Goal: Find specific page/section: Find specific page/section

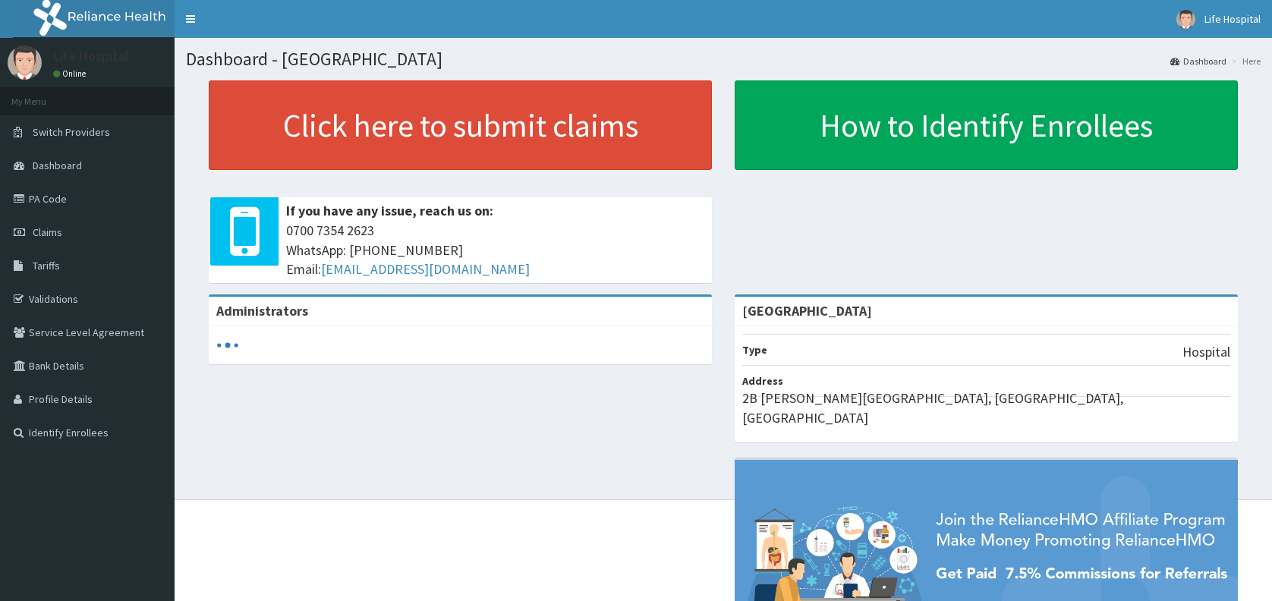
click at [56, 201] on link "PA Code" at bounding box center [87, 198] width 175 height 33
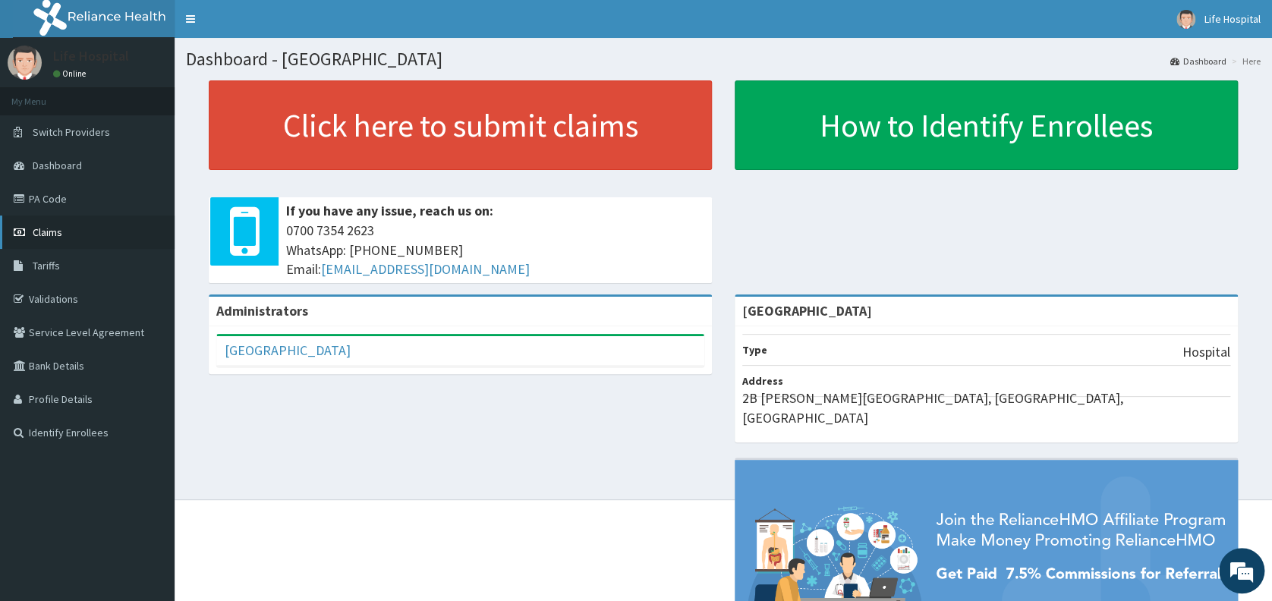
click at [46, 238] on link "Claims" at bounding box center [87, 232] width 175 height 33
click at [38, 191] on link "PA Code" at bounding box center [87, 198] width 175 height 33
